Goal: Information Seeking & Learning: Learn about a topic

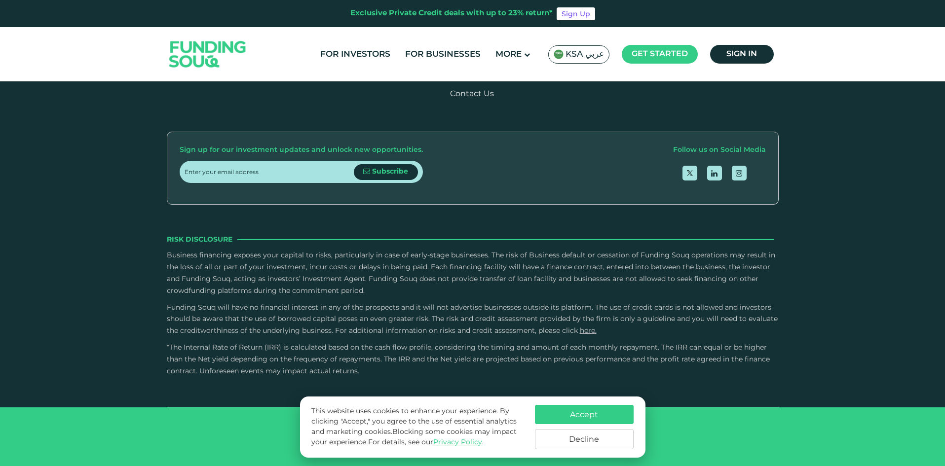
scroll to position [1628, 0]
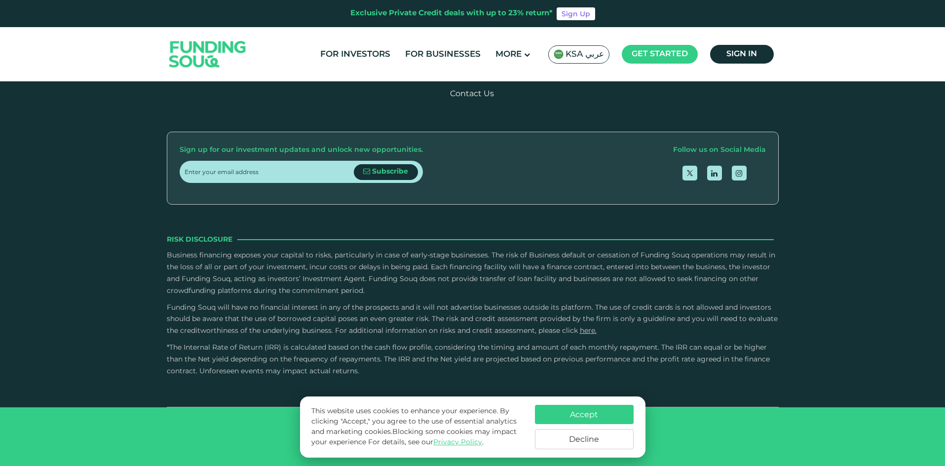
radio input "true"
type tc-range-slider "4"
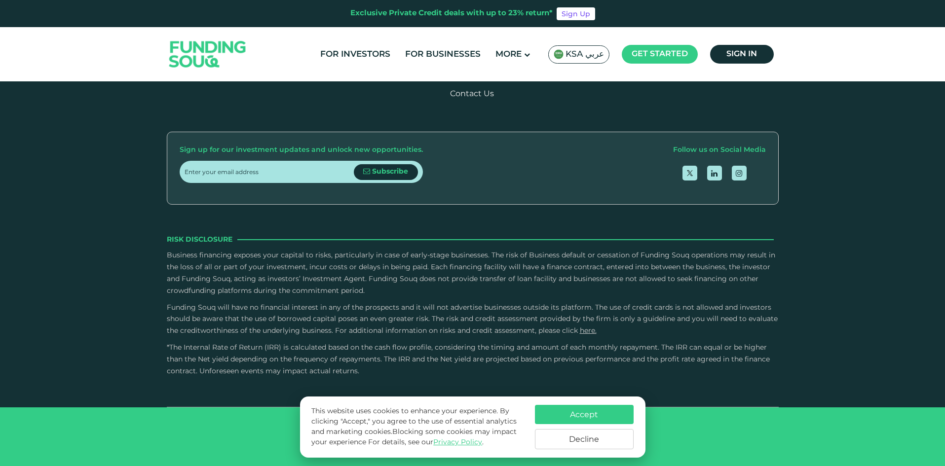
type tc-range-slider "10000"
drag, startPoint x: 218, startPoint y: 294, endPoint x: 267, endPoint y: 309, distance: 52.1
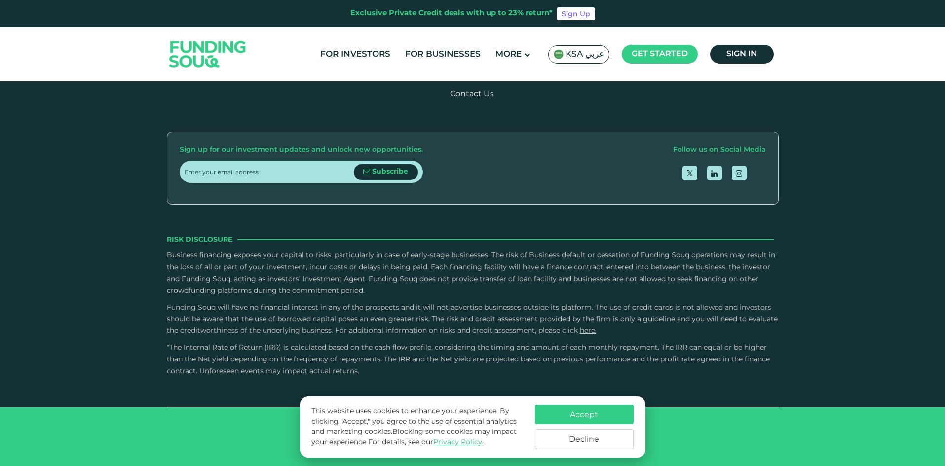
type tc-range-slider "570000"
drag, startPoint x: 500, startPoint y: 274, endPoint x: 330, endPoint y: 282, distance: 170.4
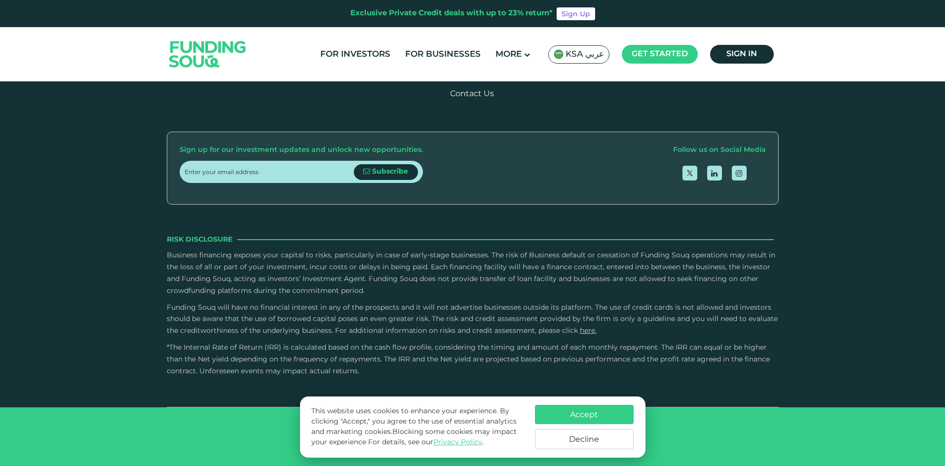
drag, startPoint x: 643, startPoint y: 265, endPoint x: 455, endPoint y: 271, distance: 187.6
drag, startPoint x: 631, startPoint y: 270, endPoint x: 515, endPoint y: 273, distance: 116.5
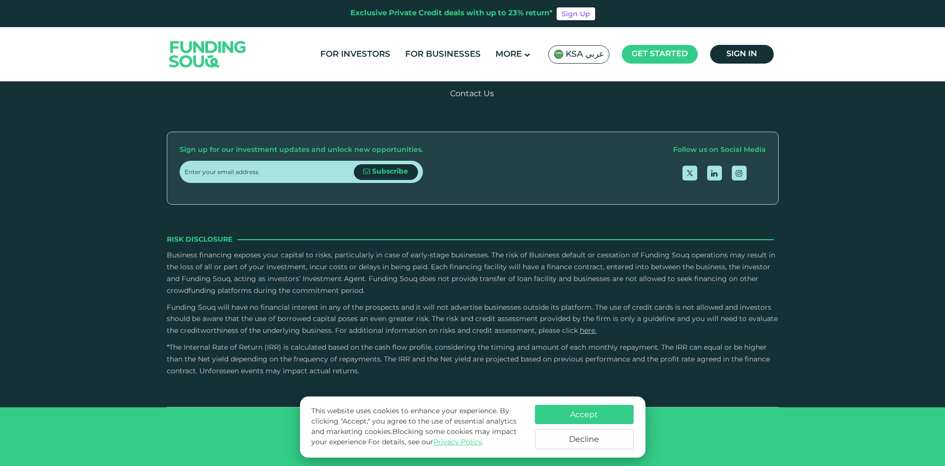
drag, startPoint x: 473, startPoint y: 260, endPoint x: 445, endPoint y: 260, distance: 28.1
drag, startPoint x: 469, startPoint y: 266, endPoint x: 442, endPoint y: 266, distance: 27.1
drag, startPoint x: 484, startPoint y: 268, endPoint x: 447, endPoint y: 268, distance: 36.5
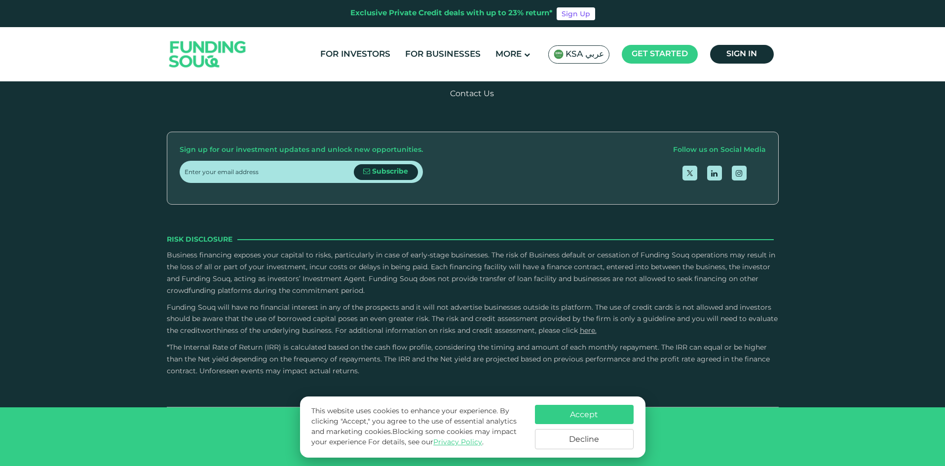
drag, startPoint x: 522, startPoint y: 268, endPoint x: 452, endPoint y: 270, distance: 69.6
drag, startPoint x: 641, startPoint y: 264, endPoint x: 490, endPoint y: 269, distance: 151.1
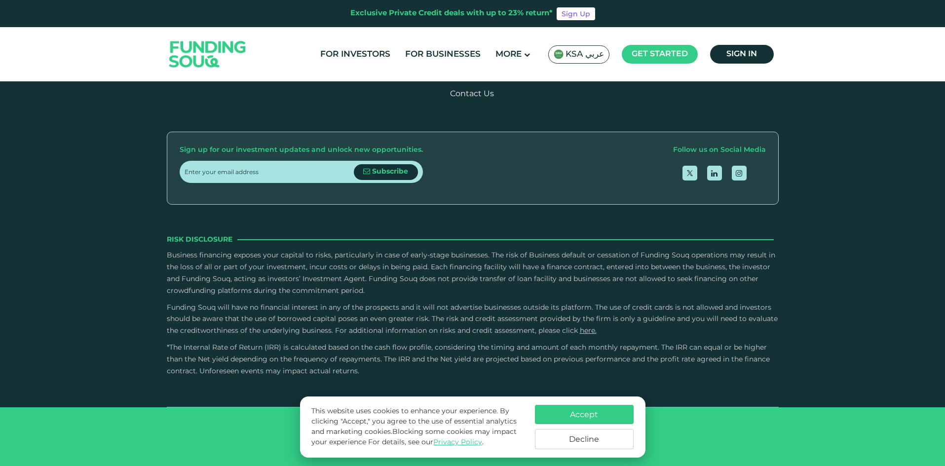
drag, startPoint x: 486, startPoint y: 256, endPoint x: 479, endPoint y: 256, distance: 7.4
drag, startPoint x: 638, startPoint y: 253, endPoint x: 559, endPoint y: 259, distance: 79.2
drag, startPoint x: 594, startPoint y: 252, endPoint x: 527, endPoint y: 255, distance: 66.7
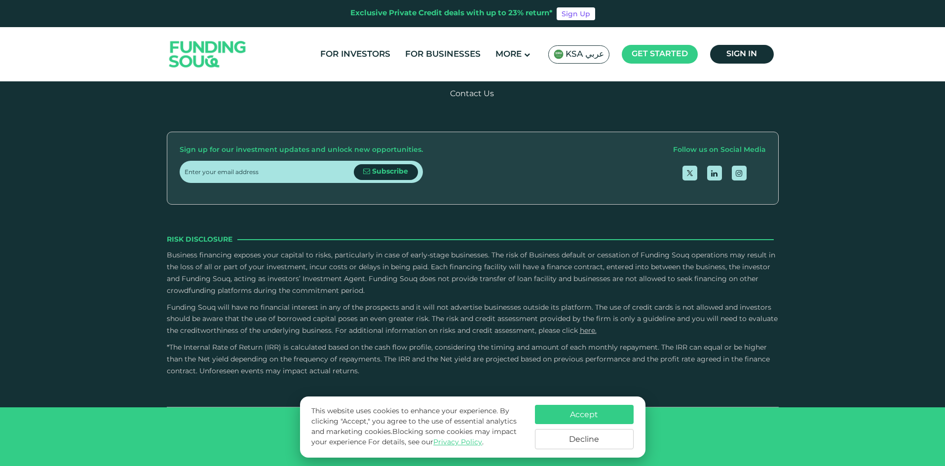
drag, startPoint x: 558, startPoint y: 249, endPoint x: 498, endPoint y: 251, distance: 59.2
click at [366, 57] on link "For Investors" at bounding box center [355, 54] width 75 height 16
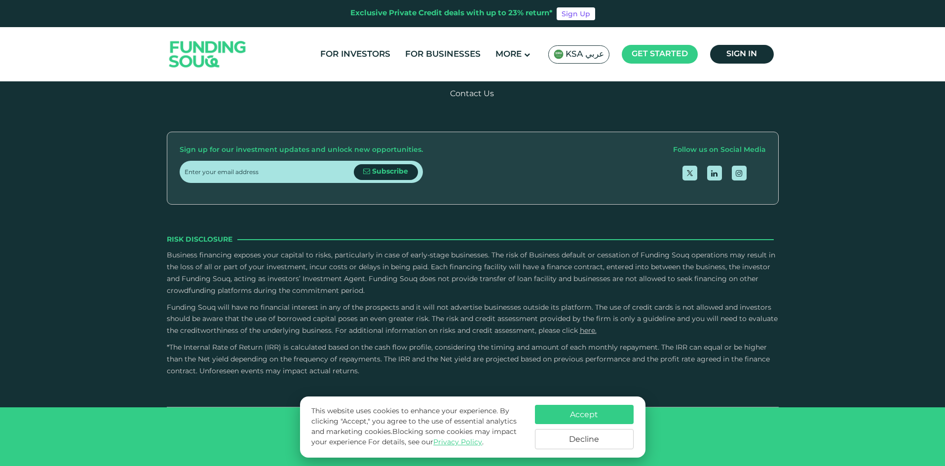
scroll to position [2269, 0]
click at [357, 20] on label "Credit History and Risk" at bounding box center [472, 5] width 597 height 29
click at [0, 0] on input "Credit History and Risk" at bounding box center [0, 0] width 0 height 0
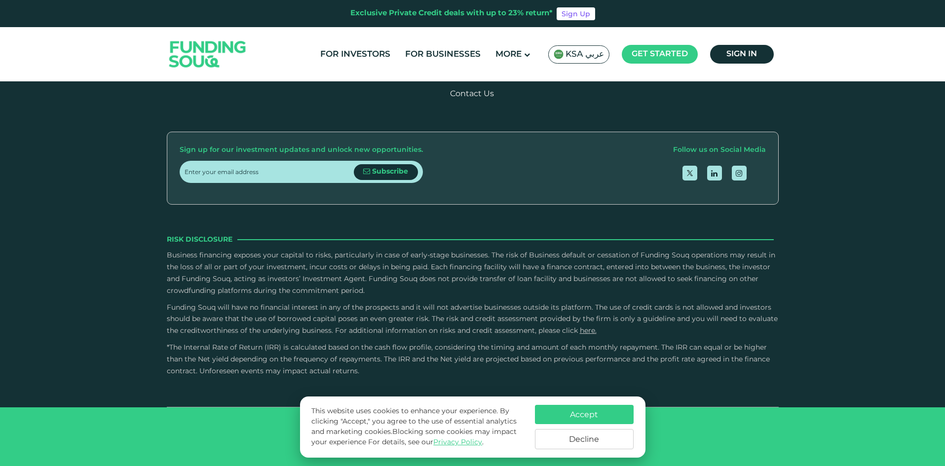
click at [295, 136] on div "Owner Character and Commitment" at bounding box center [265, 128] width 163 height 13
click at [0, 0] on input "Owner Character and Commitment" at bounding box center [0, 0] width 0 height 0
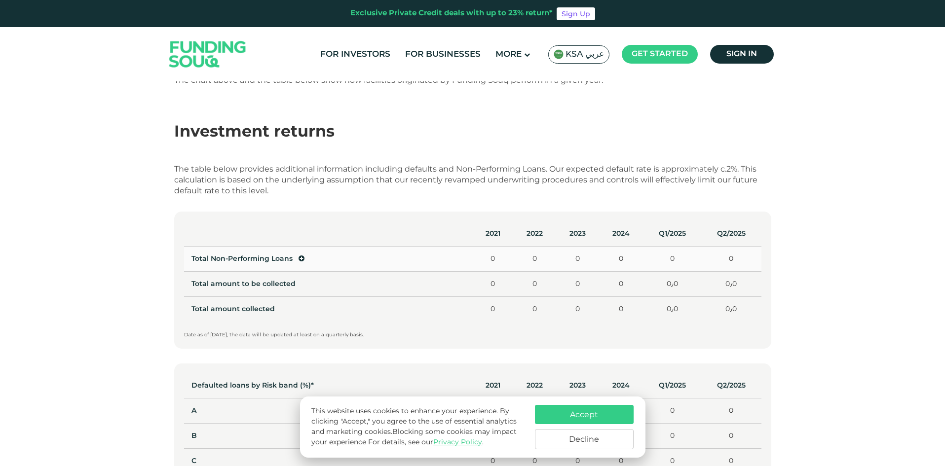
scroll to position [444, 0]
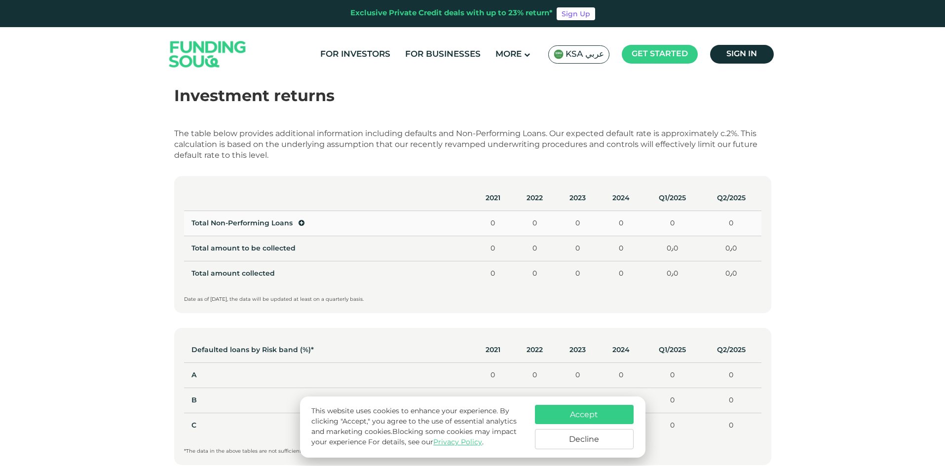
click at [298, 225] on icon at bounding box center [301, 223] width 6 height 7
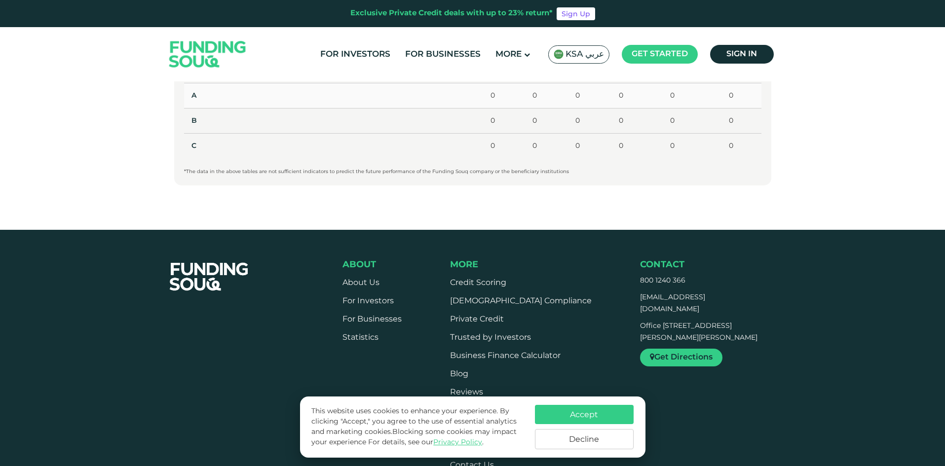
scroll to position [839, 0]
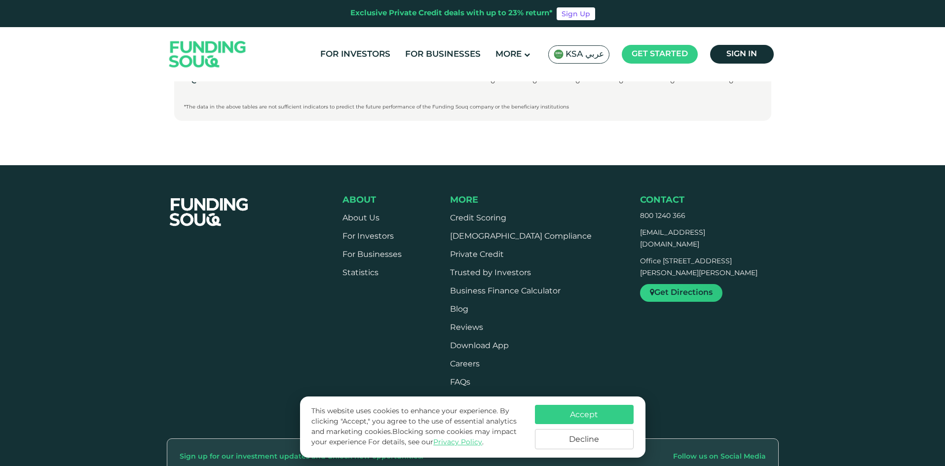
click at [667, 291] on link "Get Directions" at bounding box center [681, 293] width 82 height 18
drag, startPoint x: 687, startPoint y: 274, endPoint x: 638, endPoint y: 246, distance: 55.7
click at [638, 246] on div "About About Us For Investors For Businesses Statistics" at bounding box center [560, 304] width 436 height 219
copy p "Office [STREET_ADDRESS][PERSON_NAME][PERSON_NAME]"
click at [578, 183] on footer "About About Us For Investors For Businesses" at bounding box center [472, 469] width 945 height 608
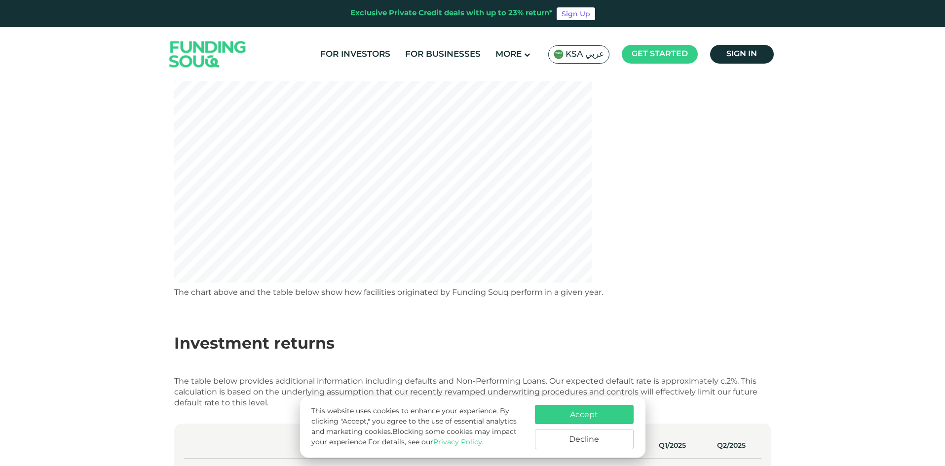
scroll to position [99, 0]
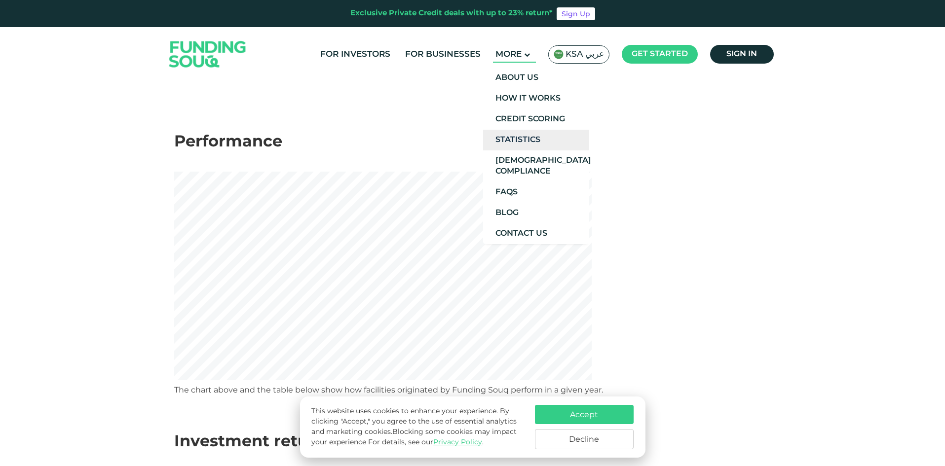
click at [524, 138] on link "Statistics" at bounding box center [536, 140] width 106 height 21
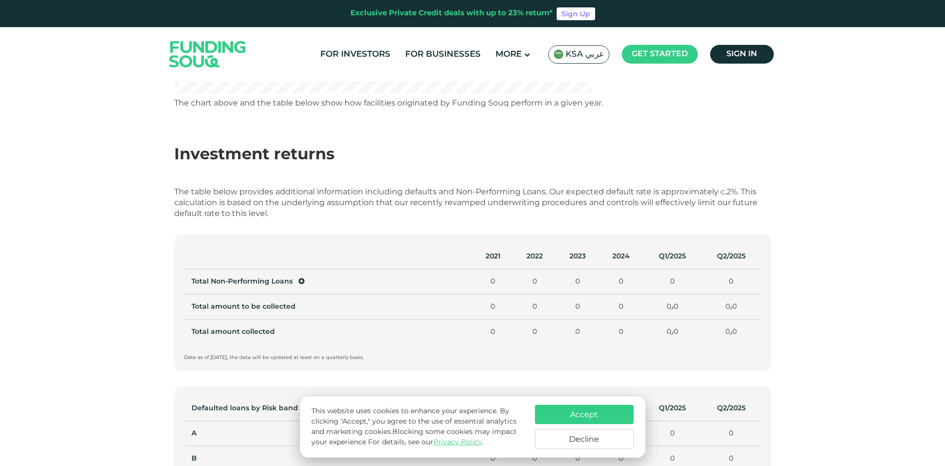
scroll to position [395, 0]
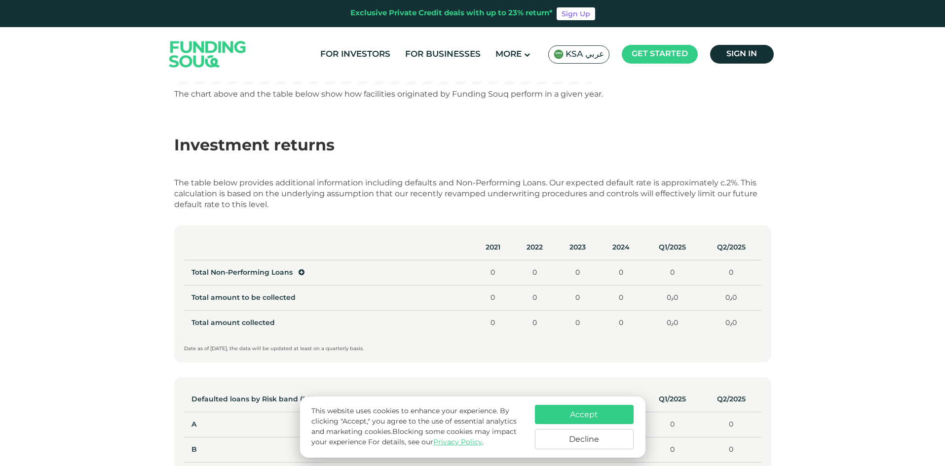
drag, startPoint x: 257, startPoint y: 206, endPoint x: 323, endPoint y: 337, distance: 146.5
click at [323, 337] on div "Investment returns The table below provides additional information including de…" at bounding box center [472, 327] width 597 height 414
click at [108, 290] on div "Statistics Performance The chart above and the table below show how facilities …" at bounding box center [472, 123] width 945 height 872
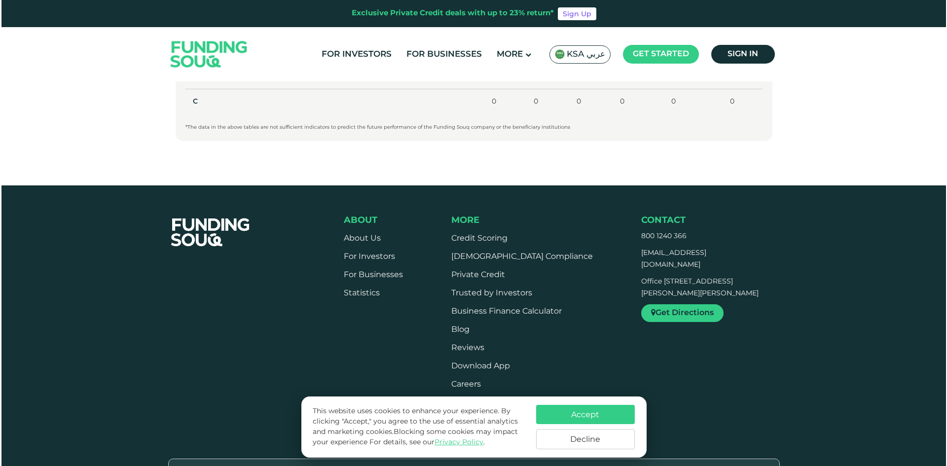
scroll to position [789, 0]
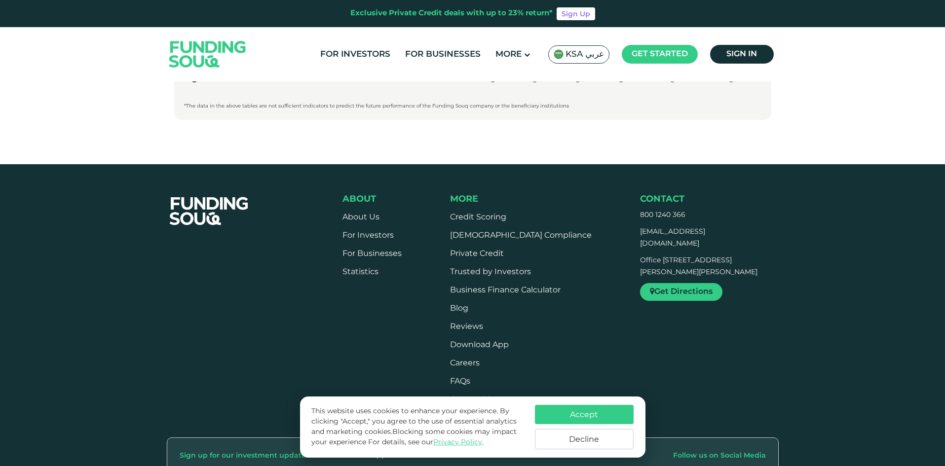
click at [582, 51] on span "KSA عربي" at bounding box center [584, 54] width 38 height 11
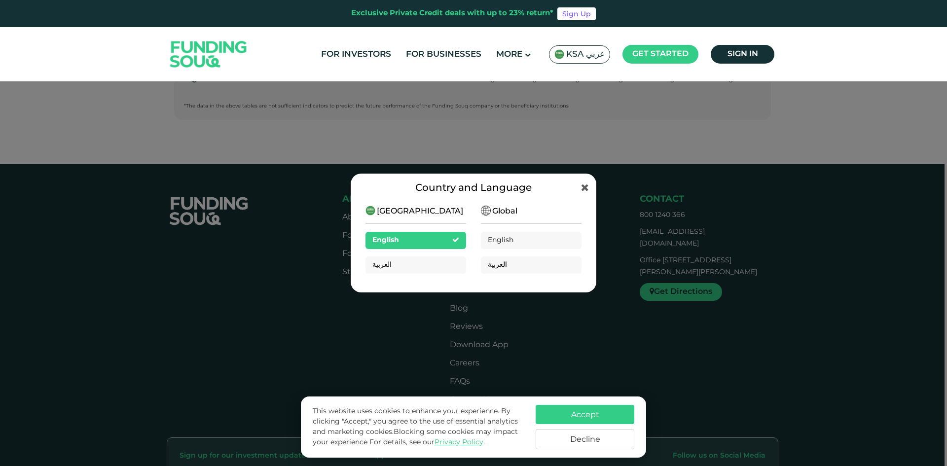
click at [502, 212] on span "Global" at bounding box center [504, 212] width 25 height 12
click at [503, 240] on span "English" at bounding box center [501, 240] width 27 height 7
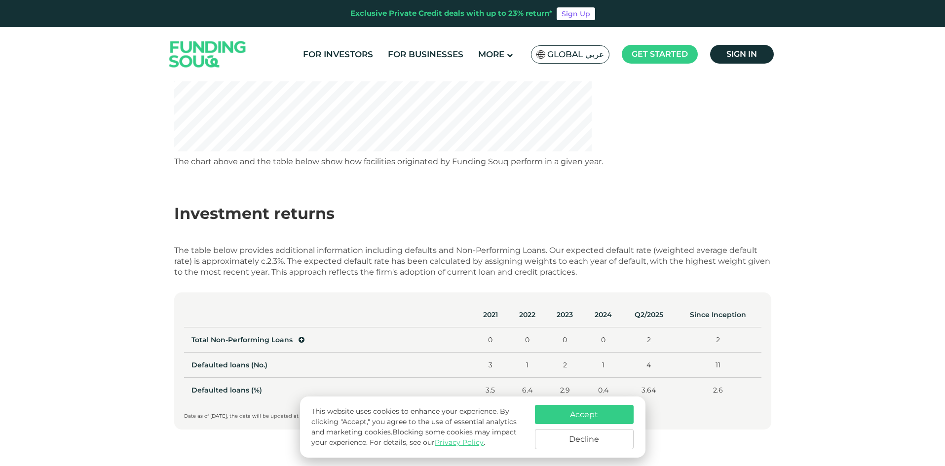
scroll to position [345, 0]
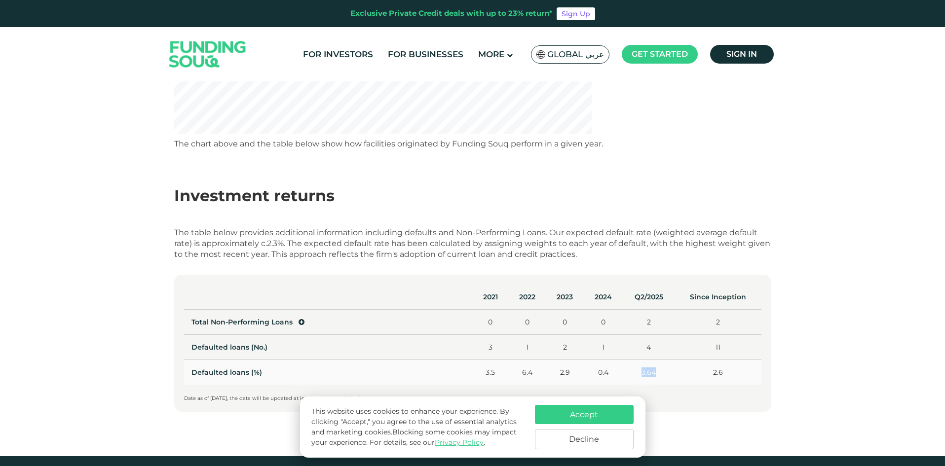
drag, startPoint x: 636, startPoint y: 369, endPoint x: 664, endPoint y: 373, distance: 27.5
click at [664, 373] on td "3.64" at bounding box center [648, 372] width 53 height 25
copy td "3.64"
click at [154, 245] on div "Statistics Performance The chart above and the table below show how facilities …" at bounding box center [472, 96] width 945 height 720
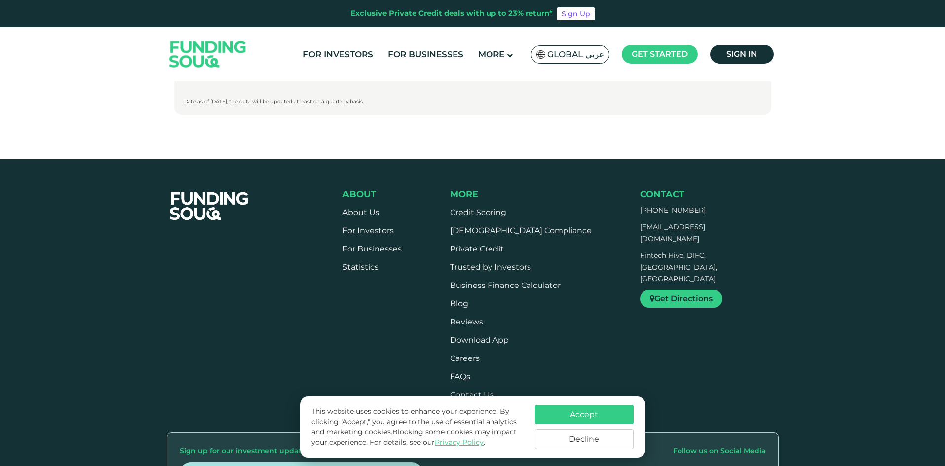
scroll to position [444, 0]
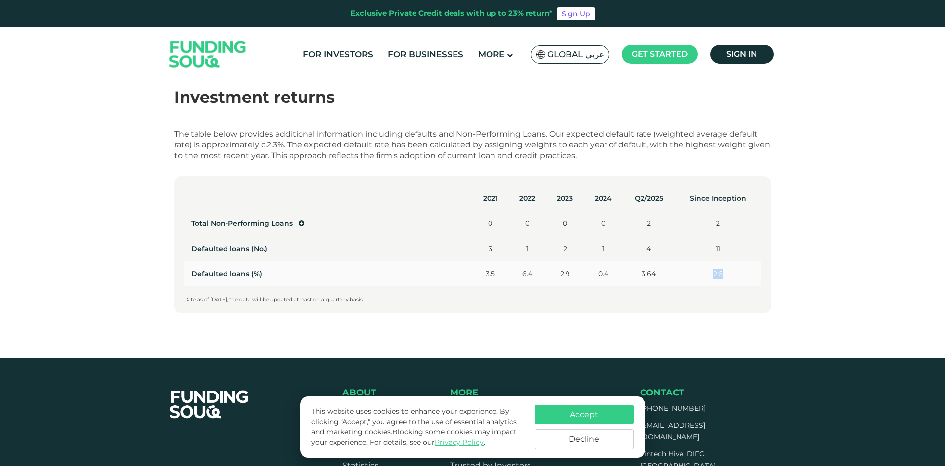
drag, startPoint x: 708, startPoint y: 274, endPoint x: 742, endPoint y: 274, distance: 34.0
click at [742, 274] on td "2.6" at bounding box center [718, 273] width 86 height 25
copy td "2.6"
drag, startPoint x: 224, startPoint y: 145, endPoint x: 413, endPoint y: 145, distance: 189.0
click at [413, 145] on div "The table below provides additional information including defaults and Non-Perf…" at bounding box center [472, 145] width 597 height 33
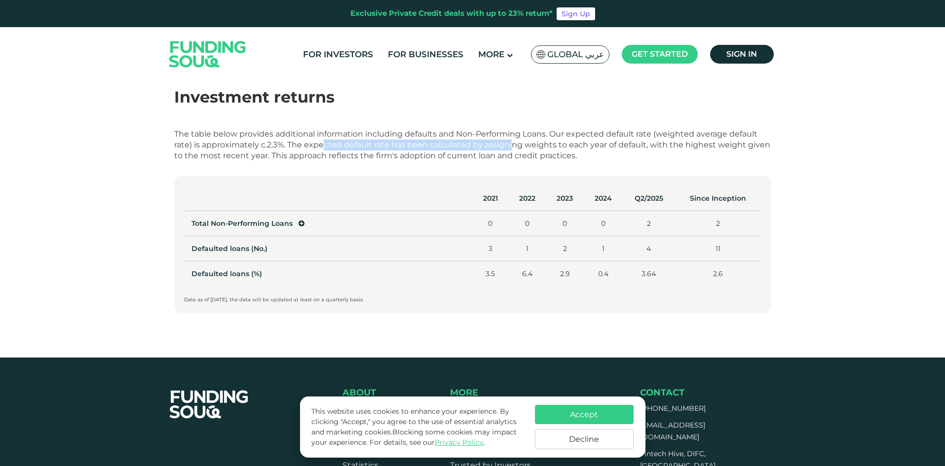
click at [413, 145] on div "The table below provides additional information including defaults and Non-Perf…" at bounding box center [472, 145] width 597 height 33
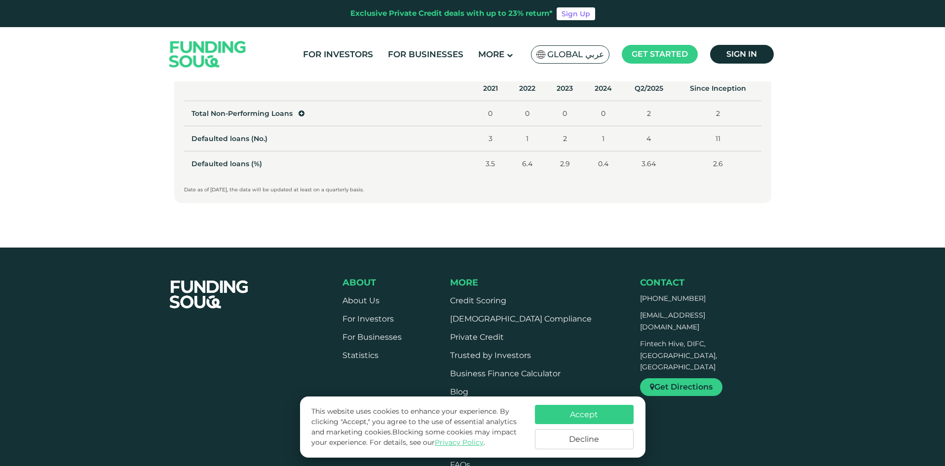
scroll to position [740, 0]
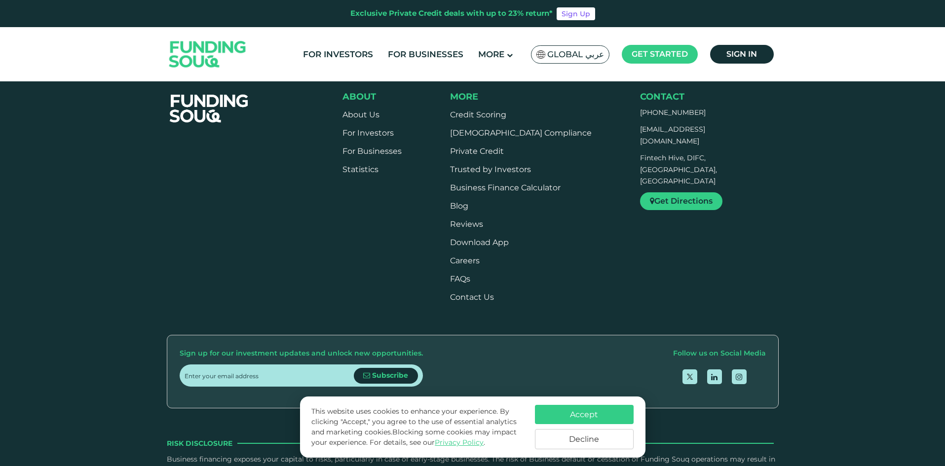
click at [226, 47] on img at bounding box center [207, 55] width 97 height 50
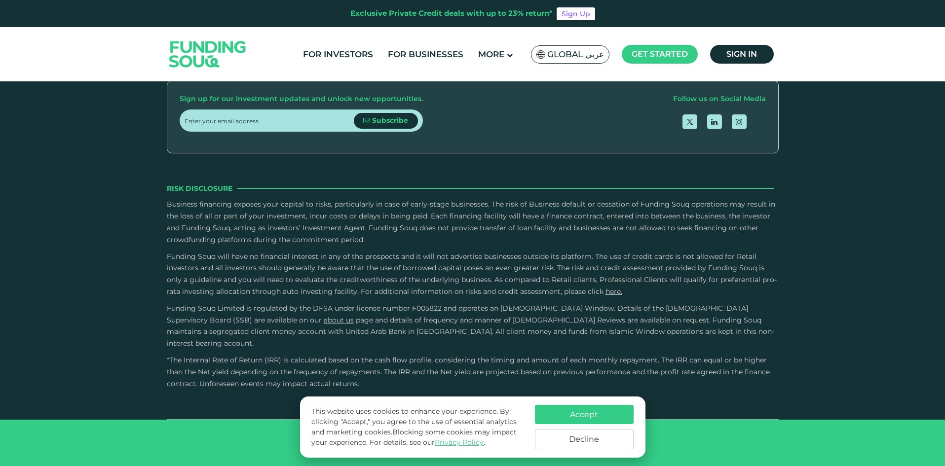
type tc-range-slider "4"
drag, startPoint x: 649, startPoint y: 201, endPoint x: 272, endPoint y: 206, distance: 377.0
drag, startPoint x: 616, startPoint y: 221, endPoint x: 210, endPoint y: 209, distance: 405.7
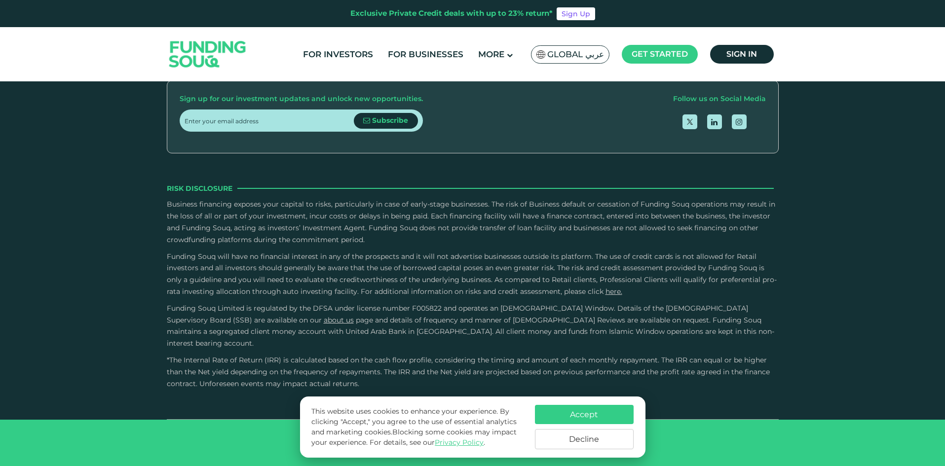
click at [605, 328] on span "and details of frequency and manner of Shariah Reviews are available on request…" at bounding box center [470, 332] width 607 height 33
click at [597, 411] on button "Accept" at bounding box center [584, 414] width 99 height 19
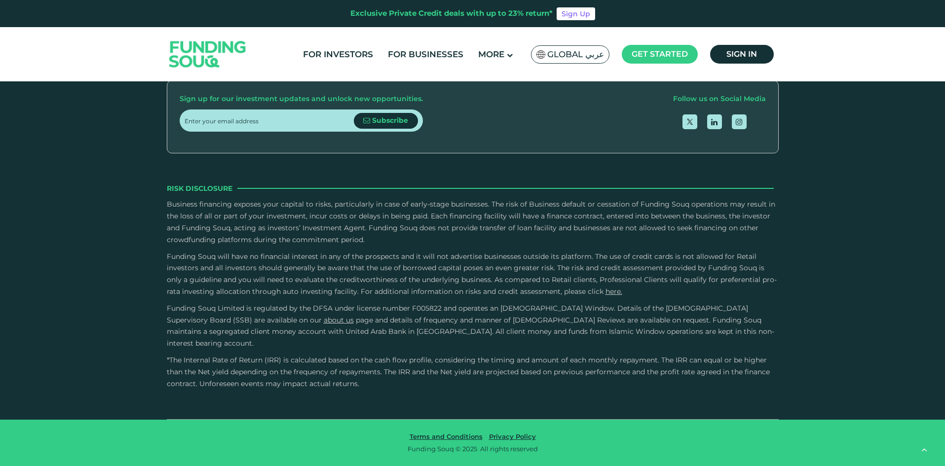
scroll to position [2902, 0]
click at [717, 126] on icon "open Linkedin" at bounding box center [714, 121] width 6 height 7
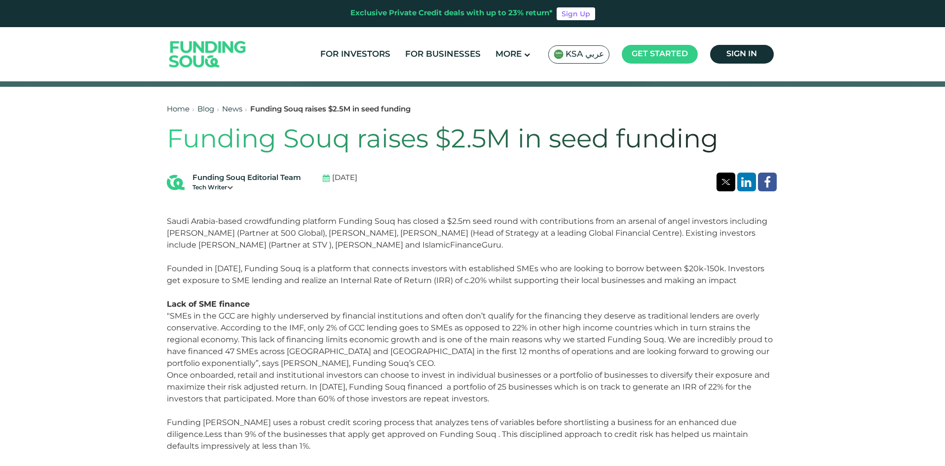
scroll to position [345, 0]
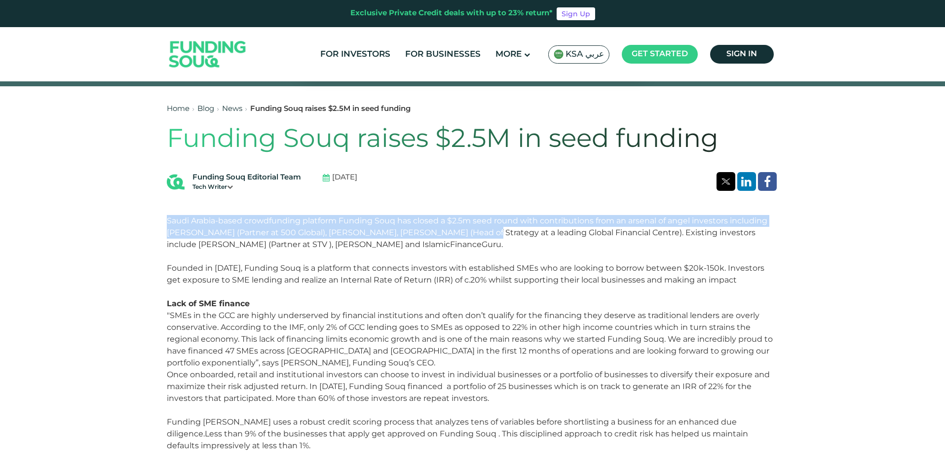
drag, startPoint x: 167, startPoint y: 215, endPoint x: 469, endPoint y: 230, distance: 302.3
click at [469, 230] on p "Saudi Arabia-based crowdfunding platform Funding Souq has closed a $2.5m seed r…" at bounding box center [473, 238] width 612 height 47
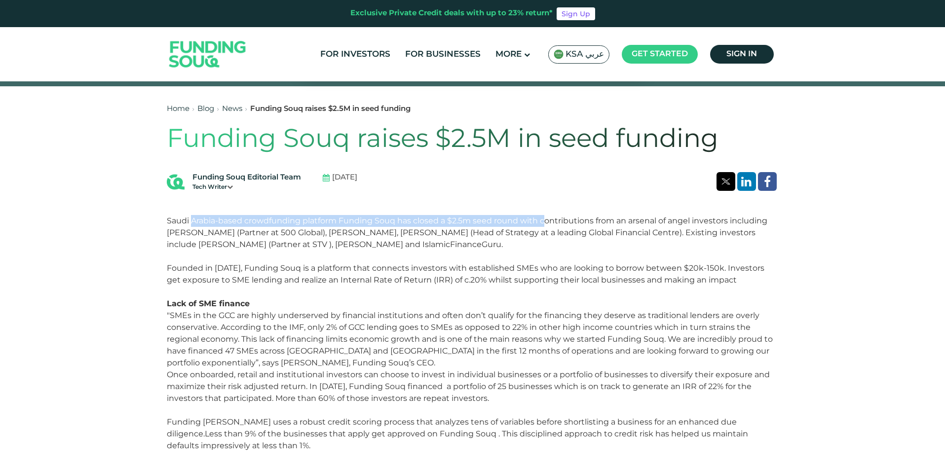
drag, startPoint x: 264, startPoint y: 218, endPoint x: 547, endPoint y: 223, distance: 282.8
click at [547, 223] on p "Saudi Arabia-based crowdfunding platform Funding Souq has closed a $2.5m seed r…" at bounding box center [473, 238] width 612 height 47
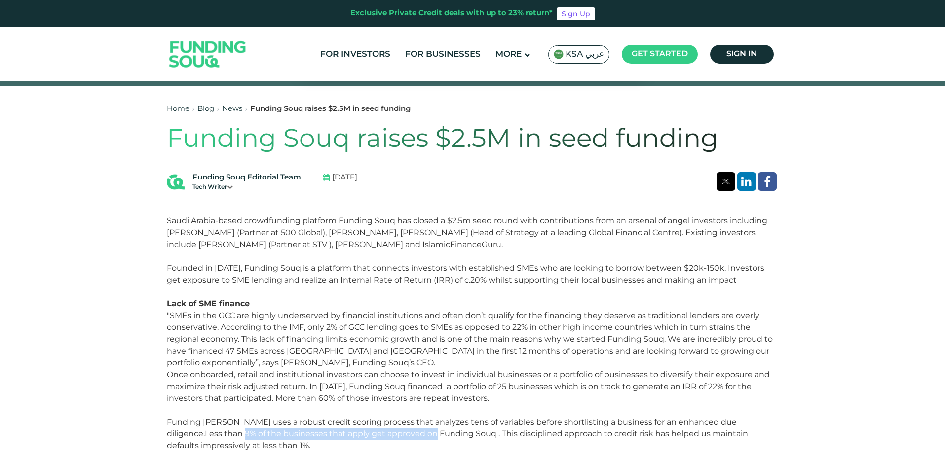
drag, startPoint x: 256, startPoint y: 431, endPoint x: 396, endPoint y: 433, distance: 140.6
click at [396, 433] on p "Once onboarded, retail and institutional investors can choose to invest in indi…" at bounding box center [473, 422] width 612 height 107
drag, startPoint x: 204, startPoint y: 432, endPoint x: 491, endPoint y: 434, distance: 287.1
click at [491, 434] on p "Once onboarded, retail and institutional investors can choose to invest in indi…" at bounding box center [473, 422] width 612 height 107
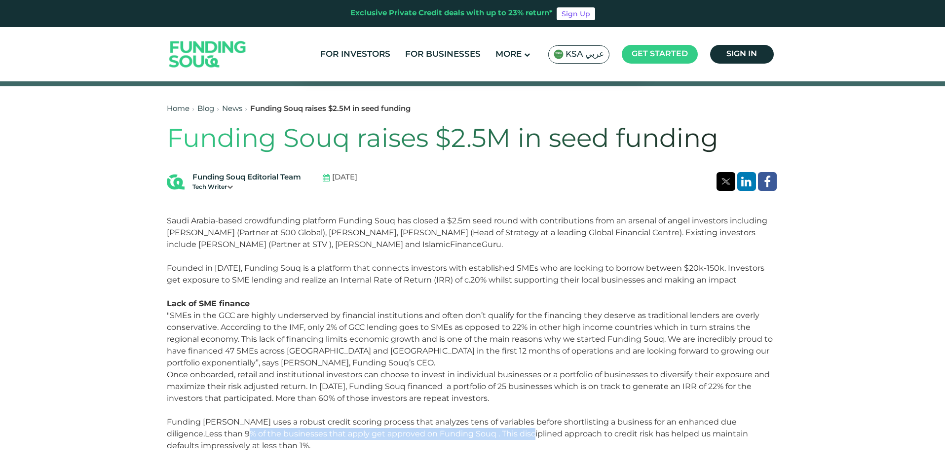
click at [491, 434] on p "Once onboarded, retail and institutional investors can choose to invest in indi…" at bounding box center [473, 422] width 612 height 107
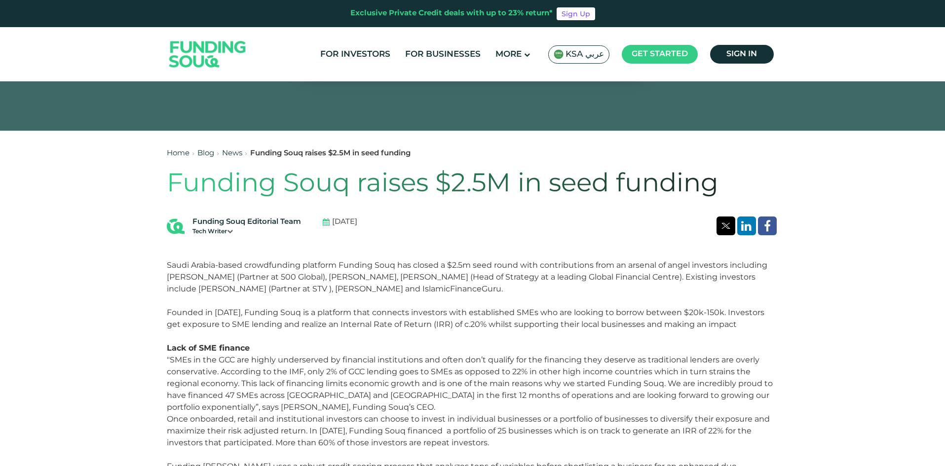
scroll to position [296, 0]
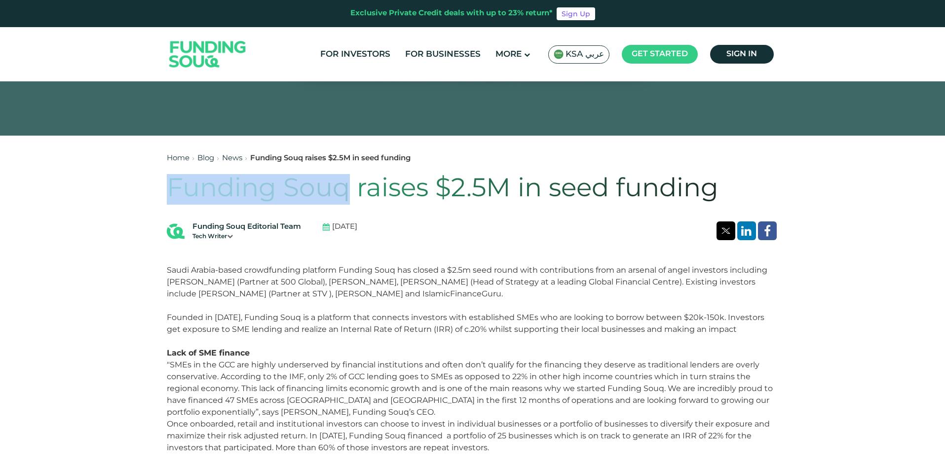
drag, startPoint x: 162, startPoint y: 190, endPoint x: 346, endPoint y: 201, distance: 184.3
click at [346, 201] on div "Home Blog News Mar 01, 2022" at bounding box center [472, 431] width 945 height 1276
copy h1 "Funding Souq"
